Goal: Task Accomplishment & Management: Manage account settings

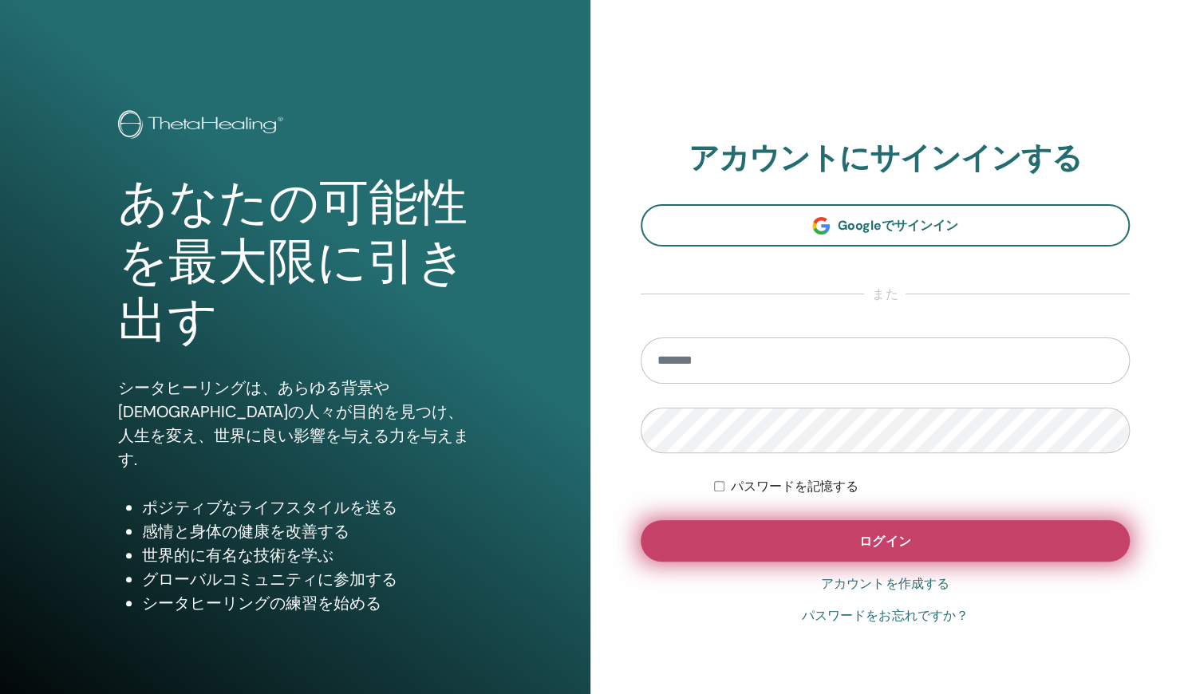
type input "**********"
click at [843, 539] on button "ログイン" at bounding box center [886, 540] width 490 height 41
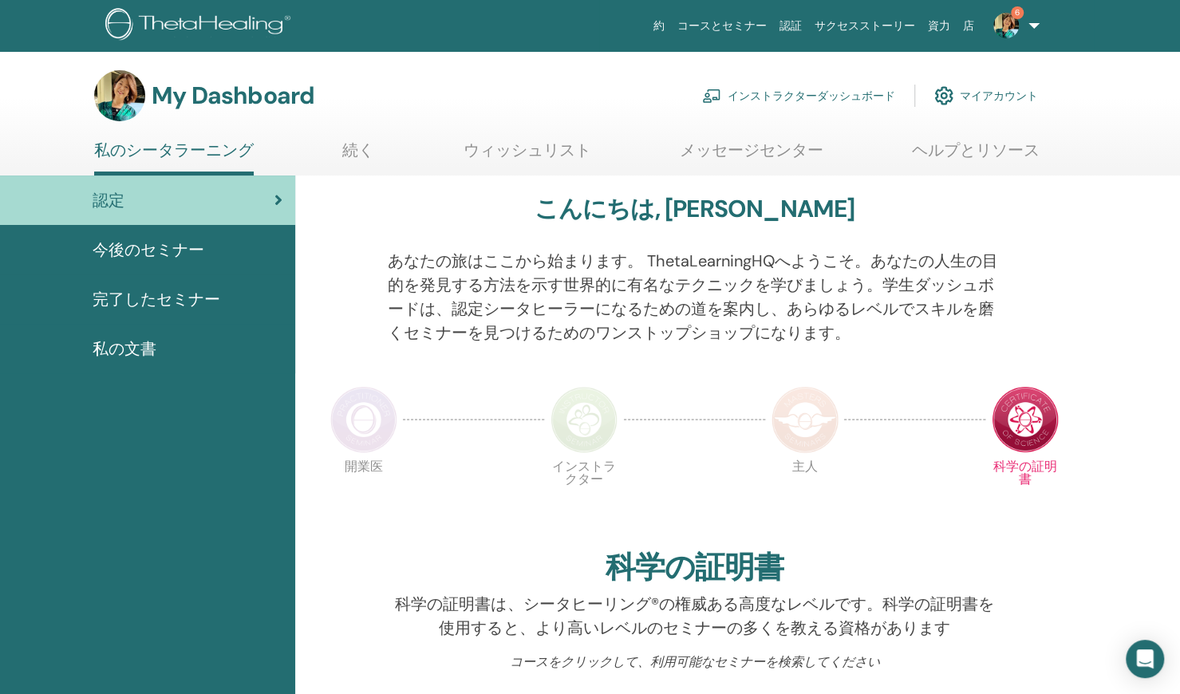
click at [800, 93] on link "インストラクターダッシュボード" at bounding box center [798, 95] width 193 height 35
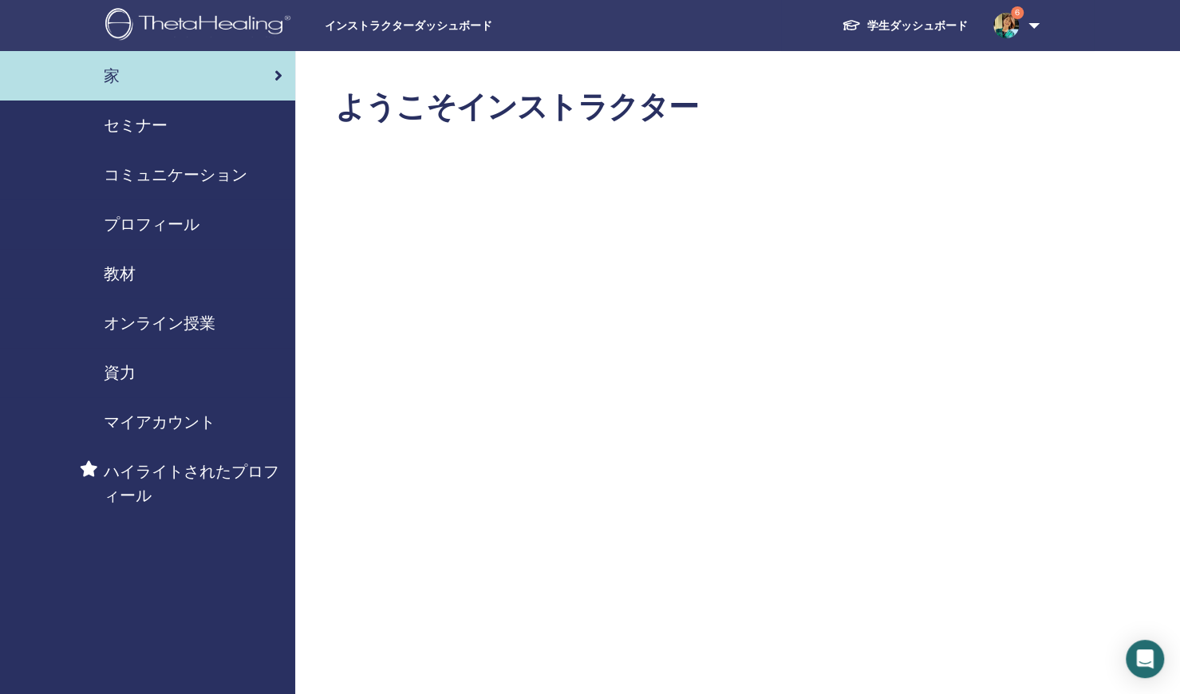
click at [146, 124] on span "セミナー" at bounding box center [136, 125] width 64 height 24
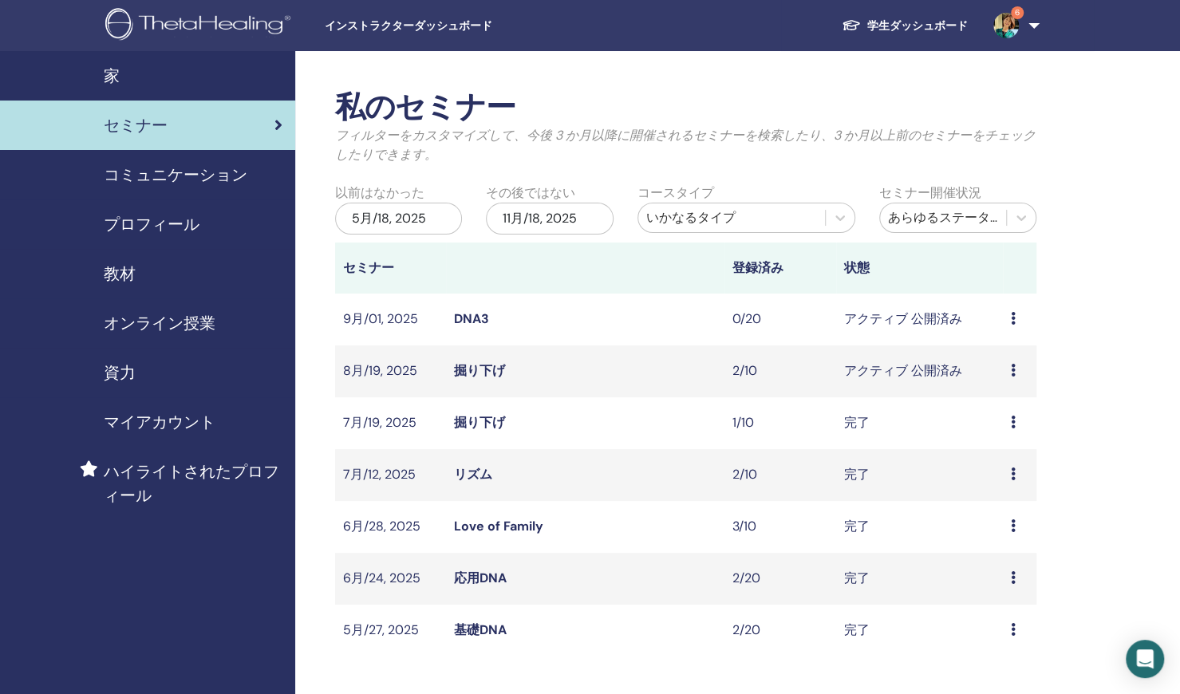
click at [488, 376] on link "掘り下げ" at bounding box center [479, 370] width 51 height 17
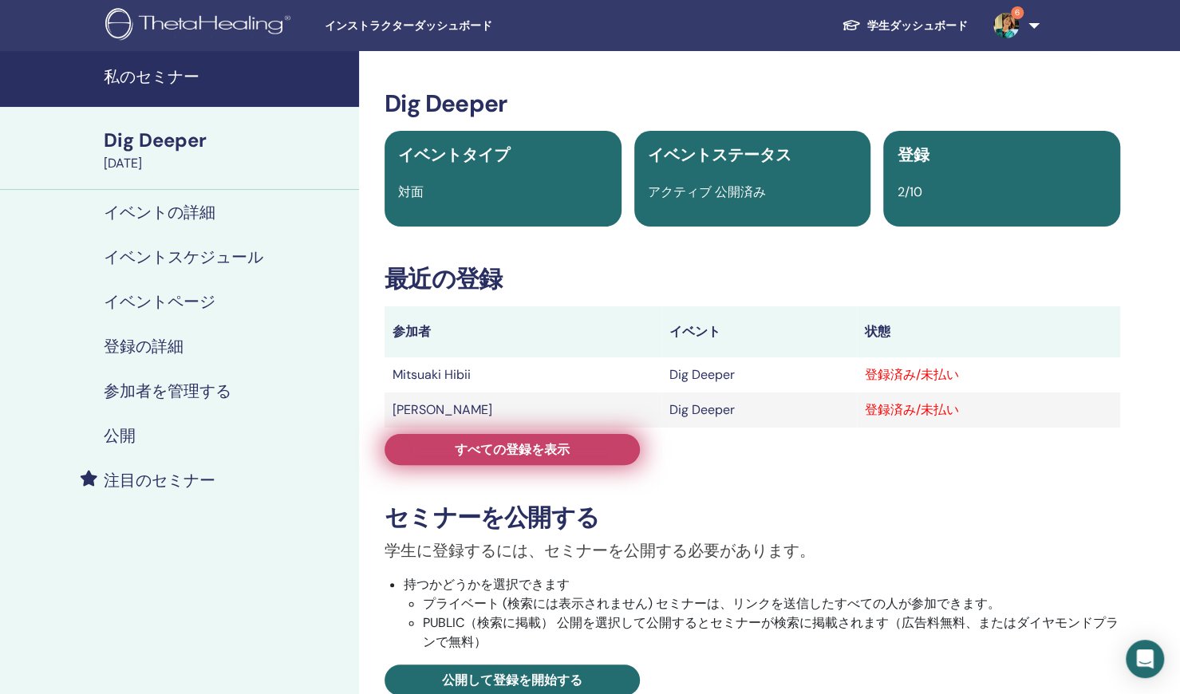
click at [583, 448] on link "すべての登録を表示" at bounding box center [512, 449] width 255 height 31
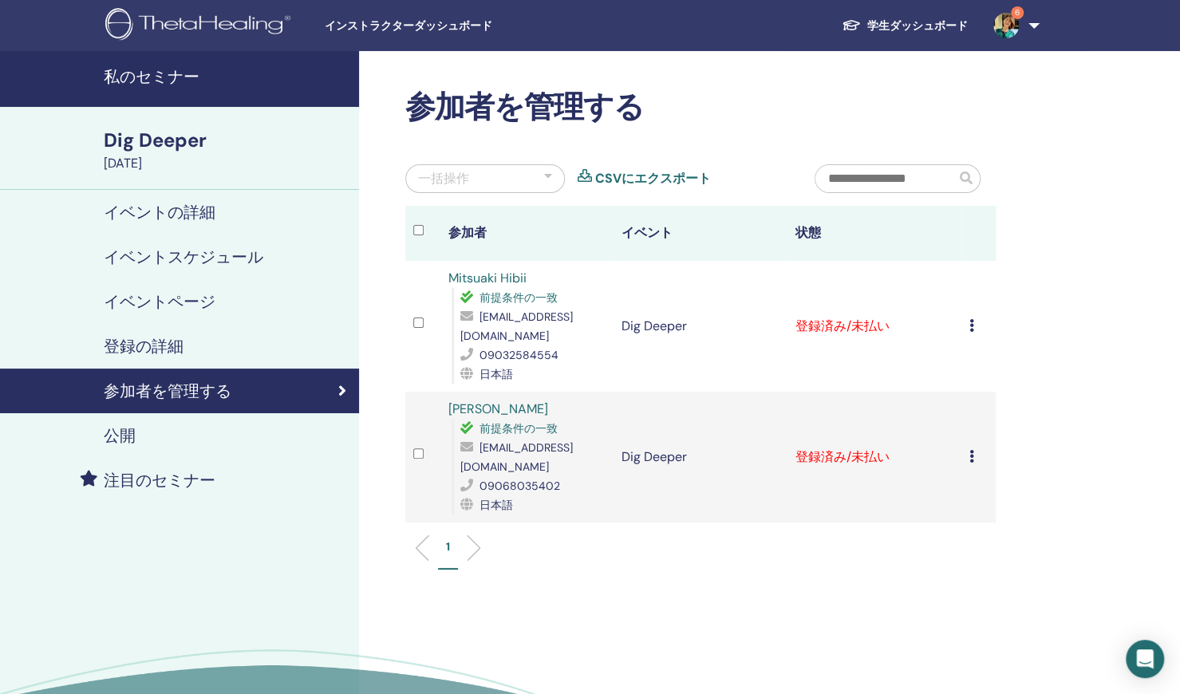
click at [974, 321] on div "登録をキャンセルする 自動認証しない 有料としてマーク 未払いとしてマーク 不在としてマーク 完了して認定する 証明書のダウンロード" at bounding box center [978, 326] width 19 height 19
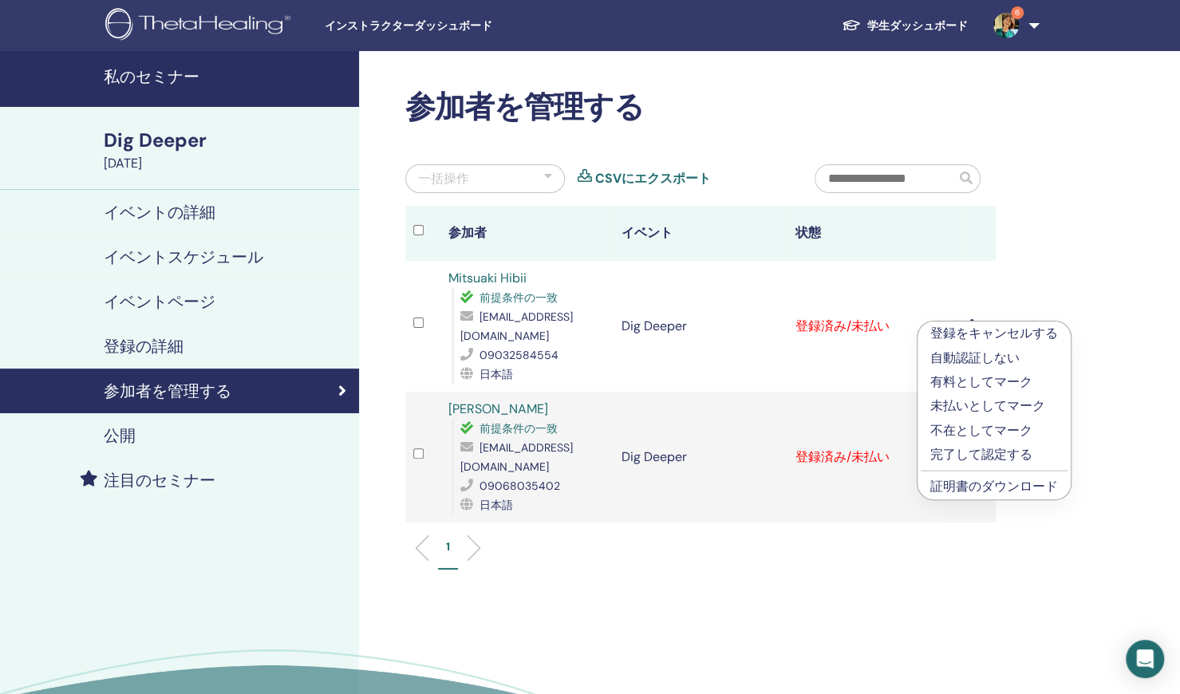
click at [963, 485] on link "証明書のダウンロード" at bounding box center [995, 486] width 128 height 17
